Goal: Contribute content

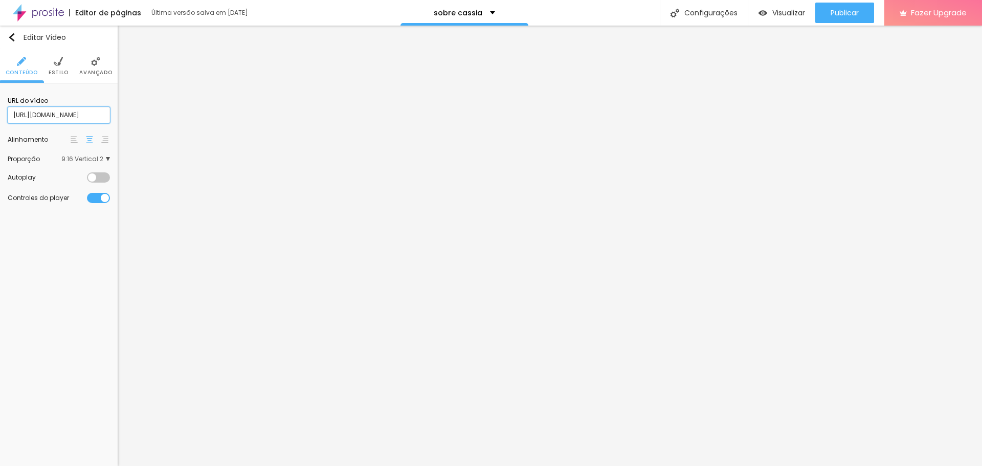
scroll to position [0, 42]
drag, startPoint x: 12, startPoint y: 114, endPoint x: 115, endPoint y: 114, distance: 102.8
click at [115, 114] on div "URL do vídeo [URL][DOMAIN_NAME] Alinhamento Proporção 9:16 Vertical 2 Ultrawide…" at bounding box center [59, 149] width 118 height 132
paste input "6598900"
type input "[URL][DOMAIN_NAME]"
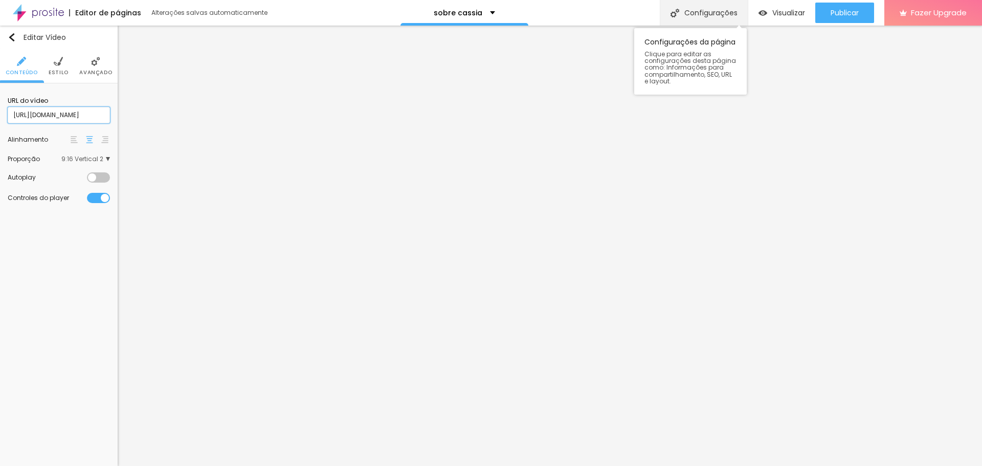
scroll to position [0, 0]
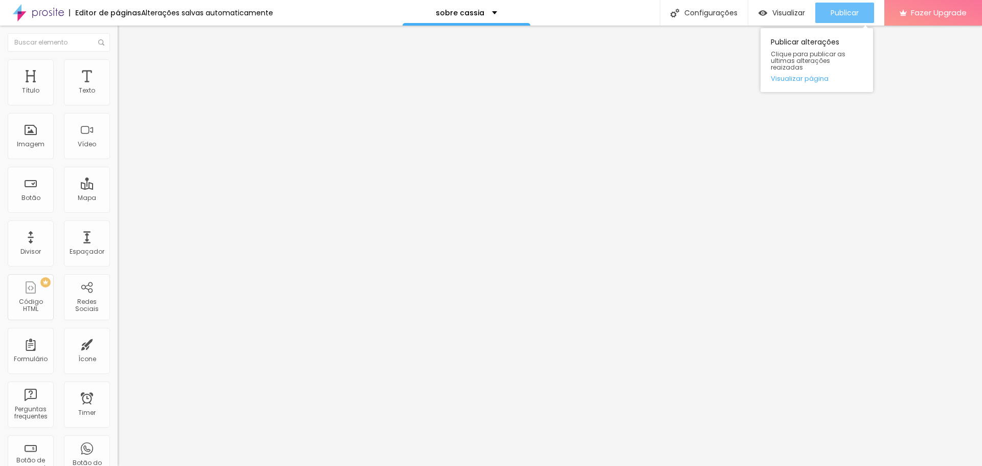
click at [841, 14] on span "Publicar" at bounding box center [844, 13] width 28 height 8
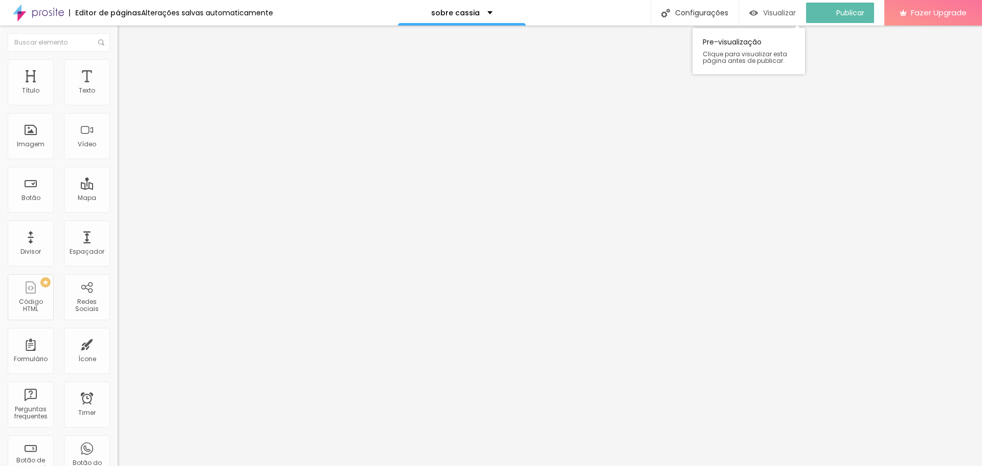
click at [772, 7] on div "Visualizar" at bounding box center [772, 13] width 47 height 20
click at [793, 15] on span "Visualizar" at bounding box center [788, 13] width 33 height 8
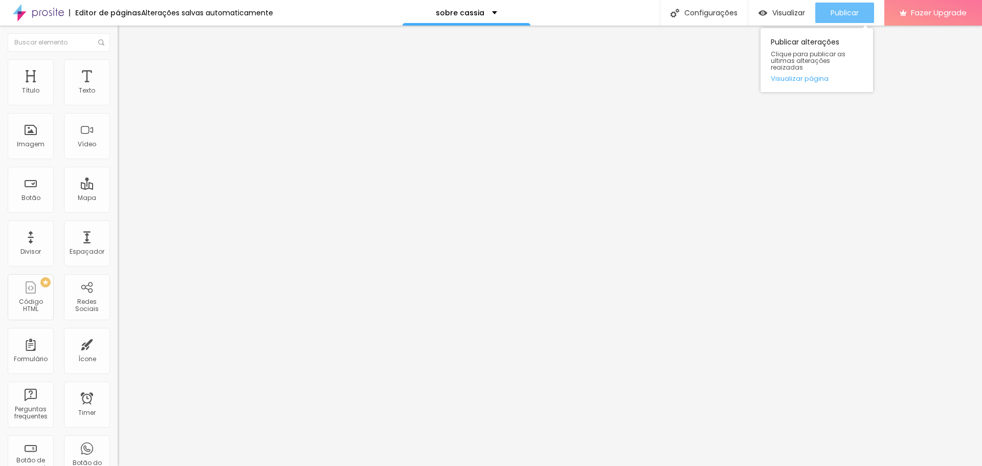
click at [862, 6] on button "Publicar" at bounding box center [844, 13] width 59 height 20
